Goal: Navigation & Orientation: Find specific page/section

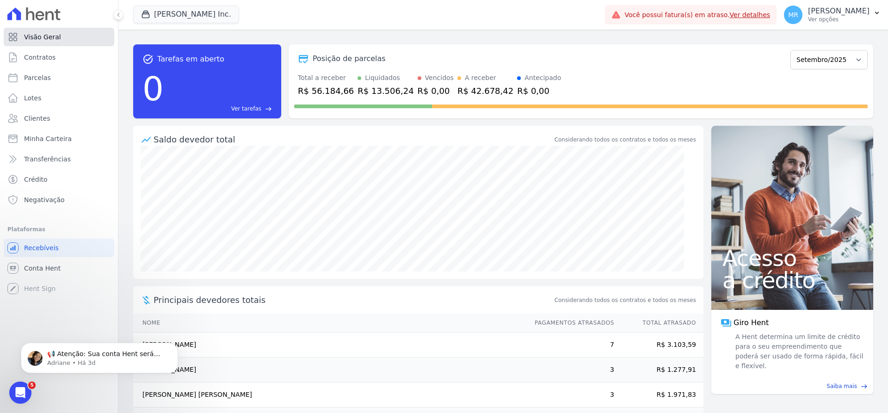
click at [49, 37] on span "Visão Geral" at bounding box center [42, 36] width 37 height 9
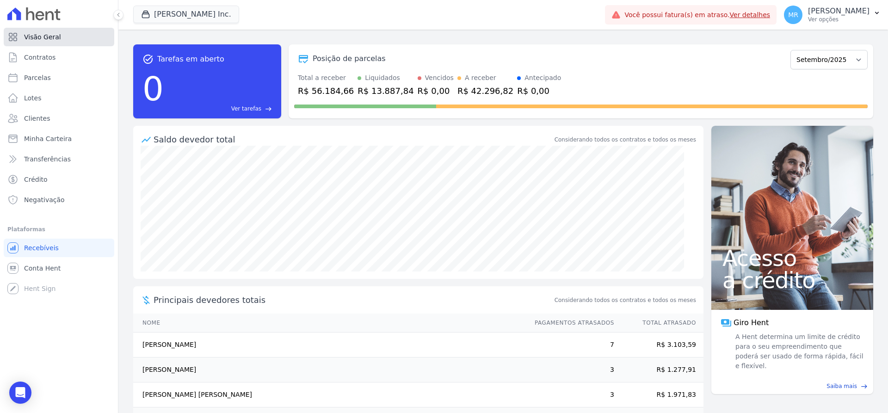
click at [41, 40] on span "Visão Geral" at bounding box center [42, 36] width 37 height 9
click at [47, 36] on span "Visão Geral" at bounding box center [42, 36] width 37 height 9
click at [45, 60] on span "Contratos" at bounding box center [39, 57] width 31 height 9
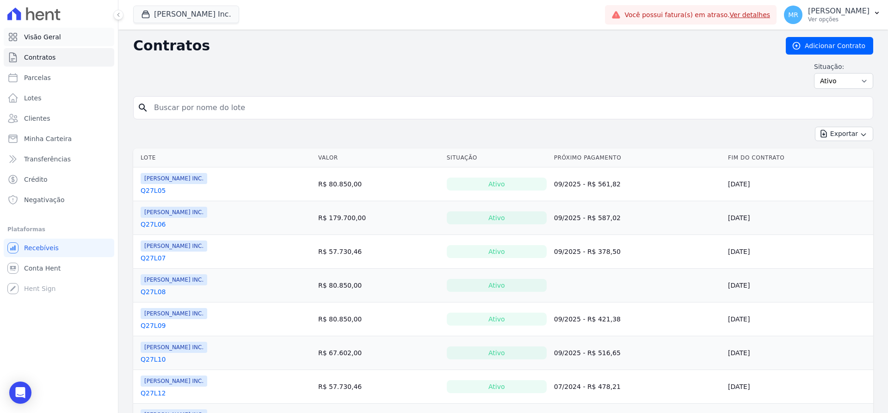
click at [43, 40] on span "Visão Geral" at bounding box center [42, 36] width 37 height 9
